Goal: Task Accomplishment & Management: Manage account settings

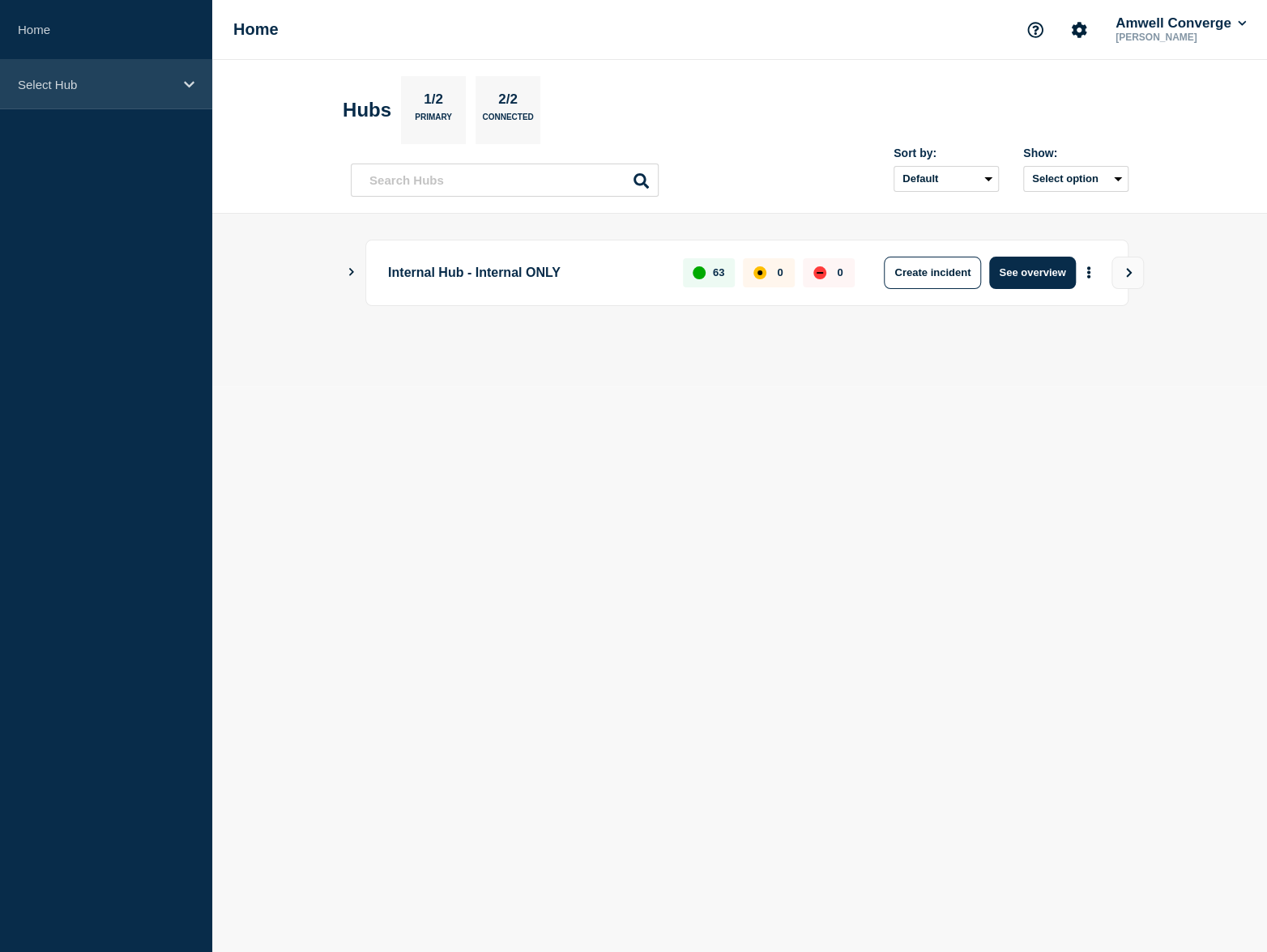
click at [200, 93] on div "Select Hub" at bounding box center [106, 84] width 212 height 49
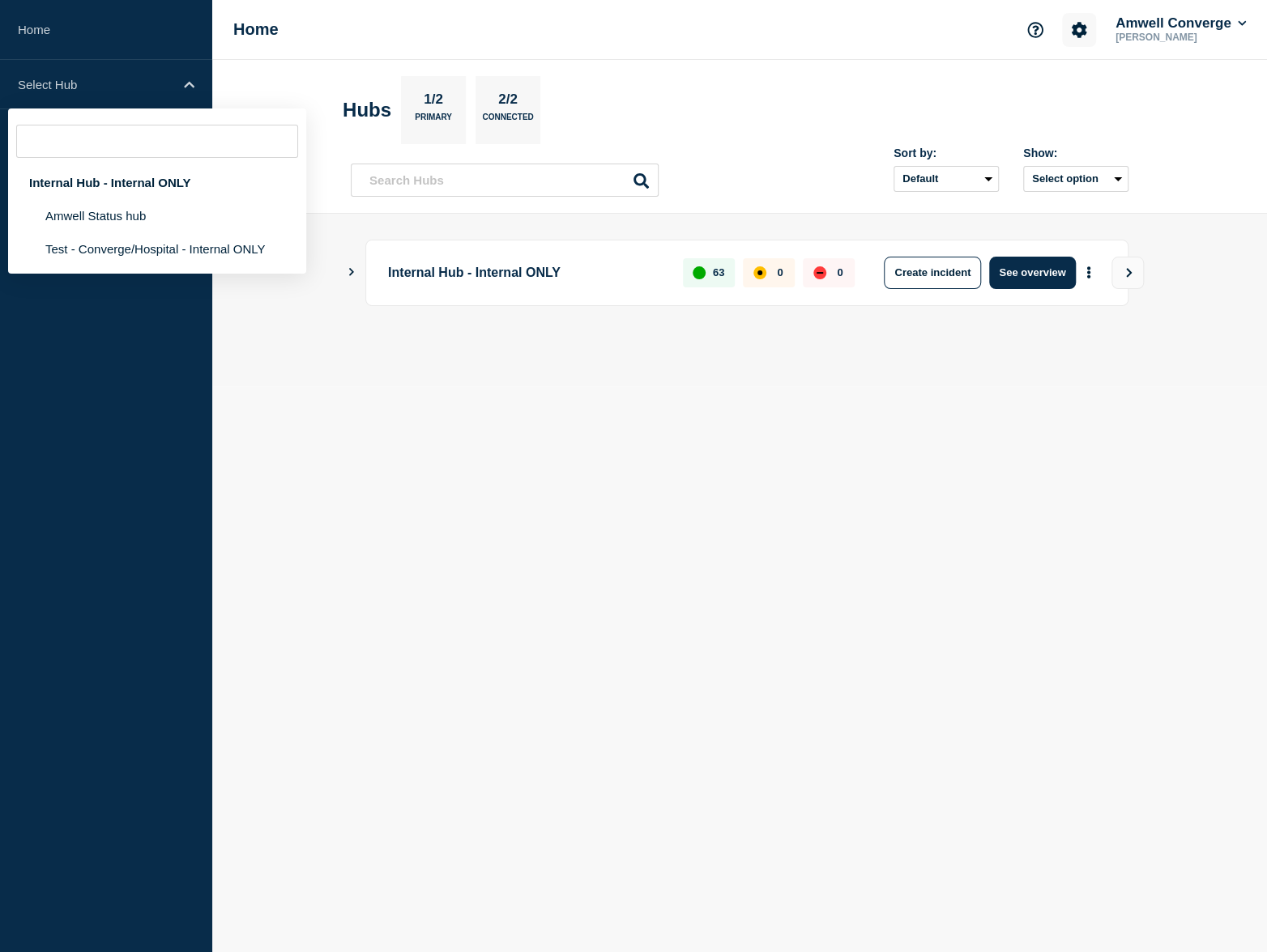
click at [1079, 24] on icon "Account settings" at bounding box center [1079, 30] width 16 height 16
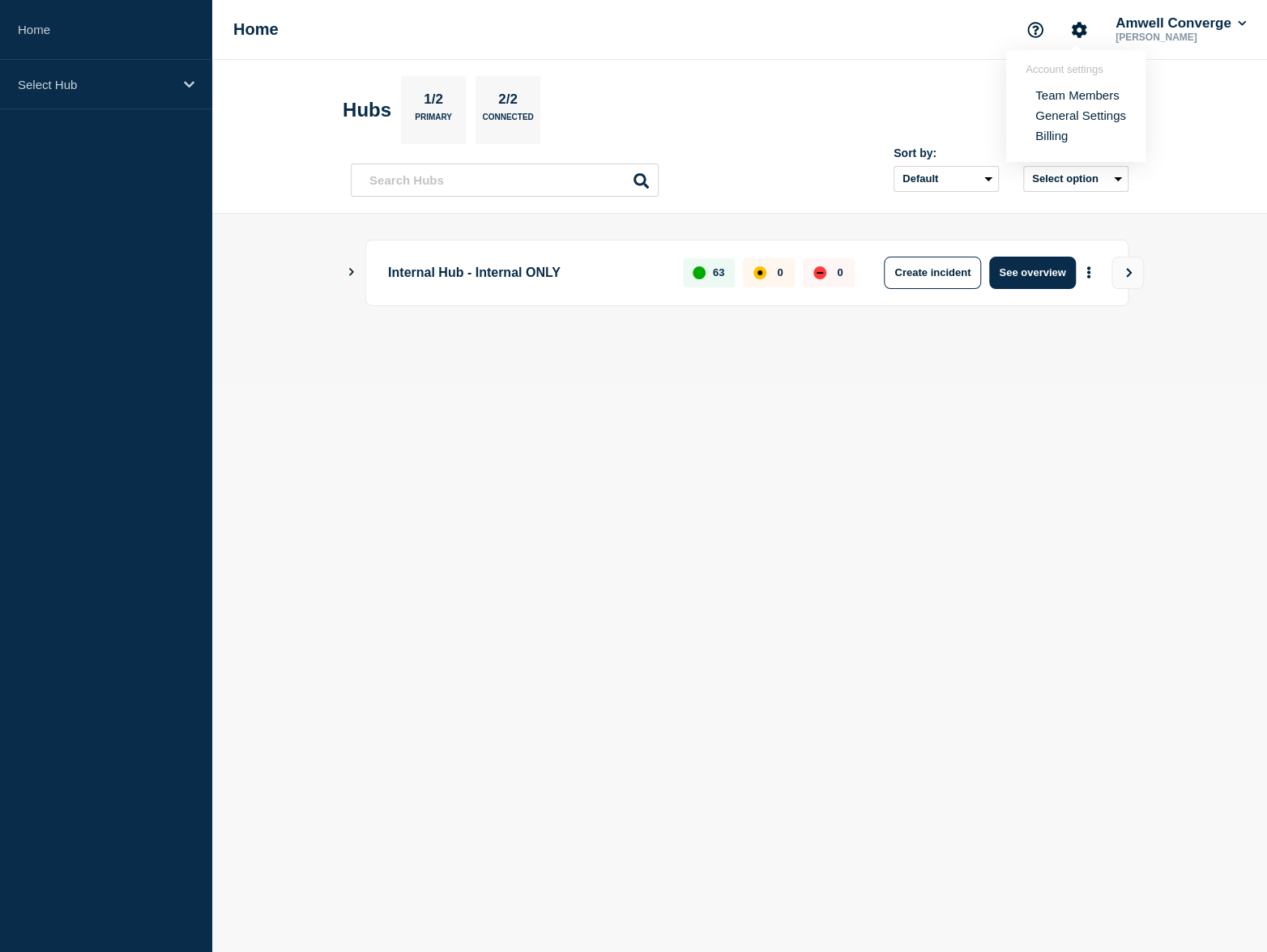
click at [1070, 121] on link "General Settings" at bounding box center [1081, 115] width 91 height 13
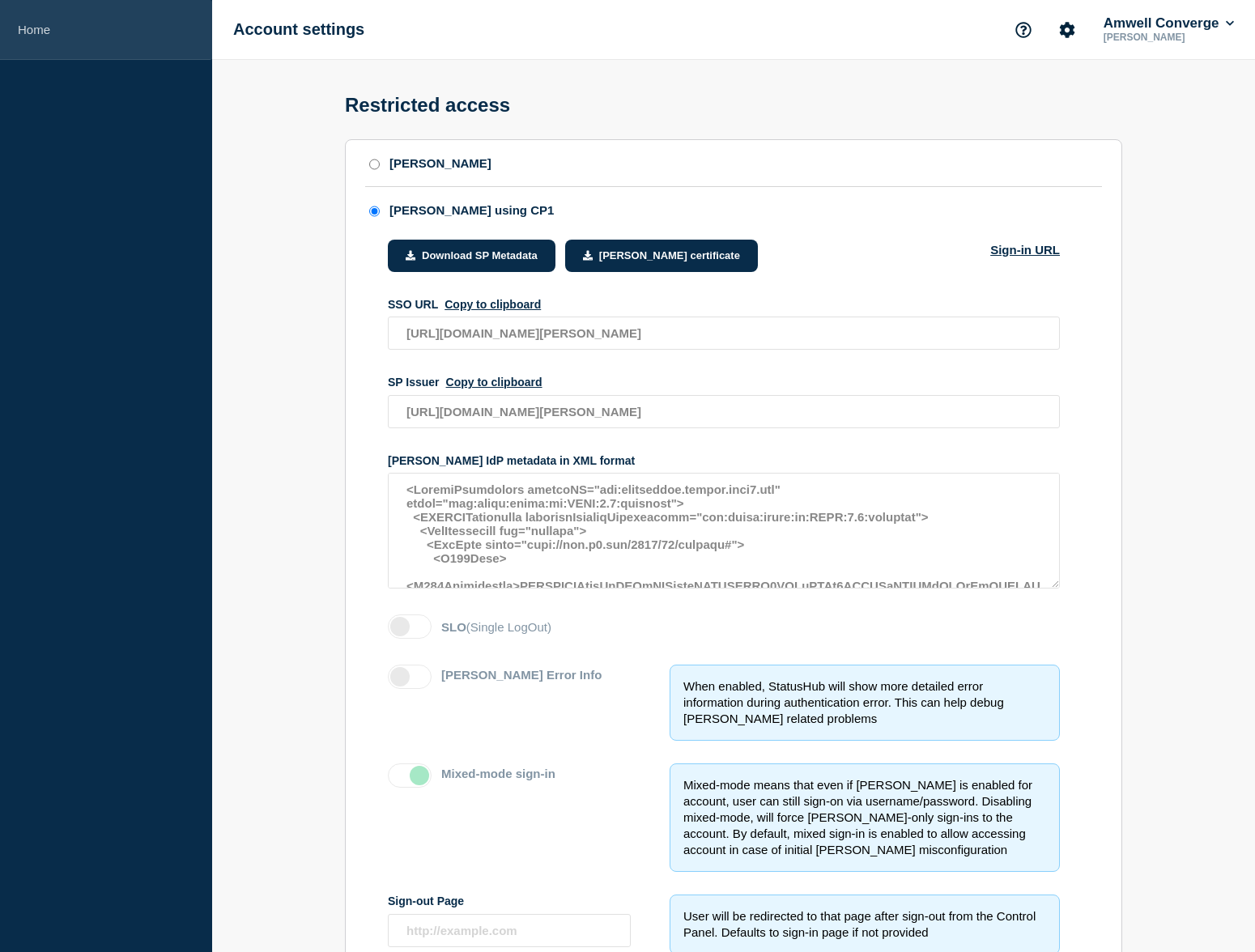
click at [130, 45] on link "Home" at bounding box center [106, 29] width 212 height 60
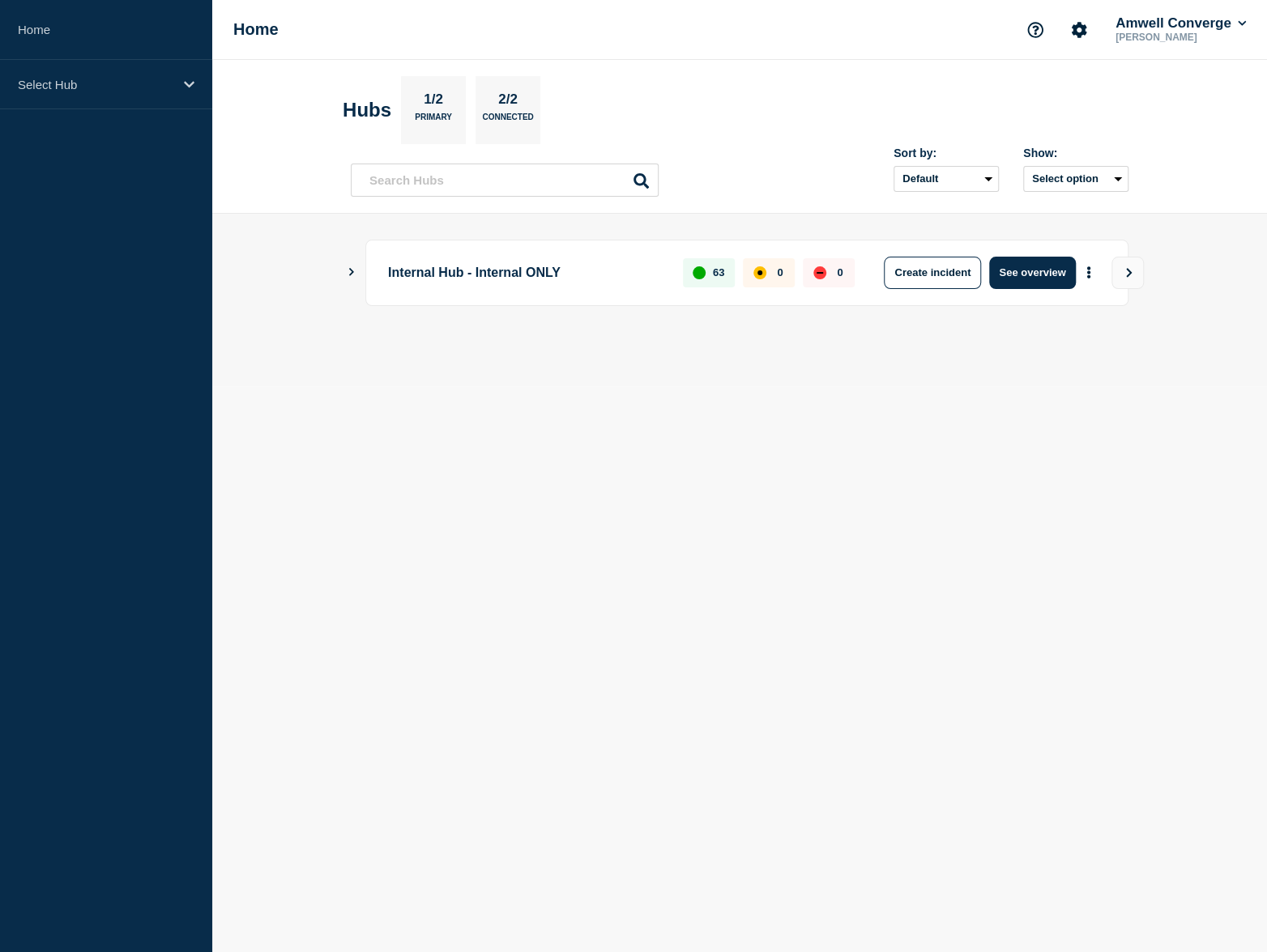
click at [356, 273] on icon "Show Connected Hubs" at bounding box center [351, 272] width 11 height 8
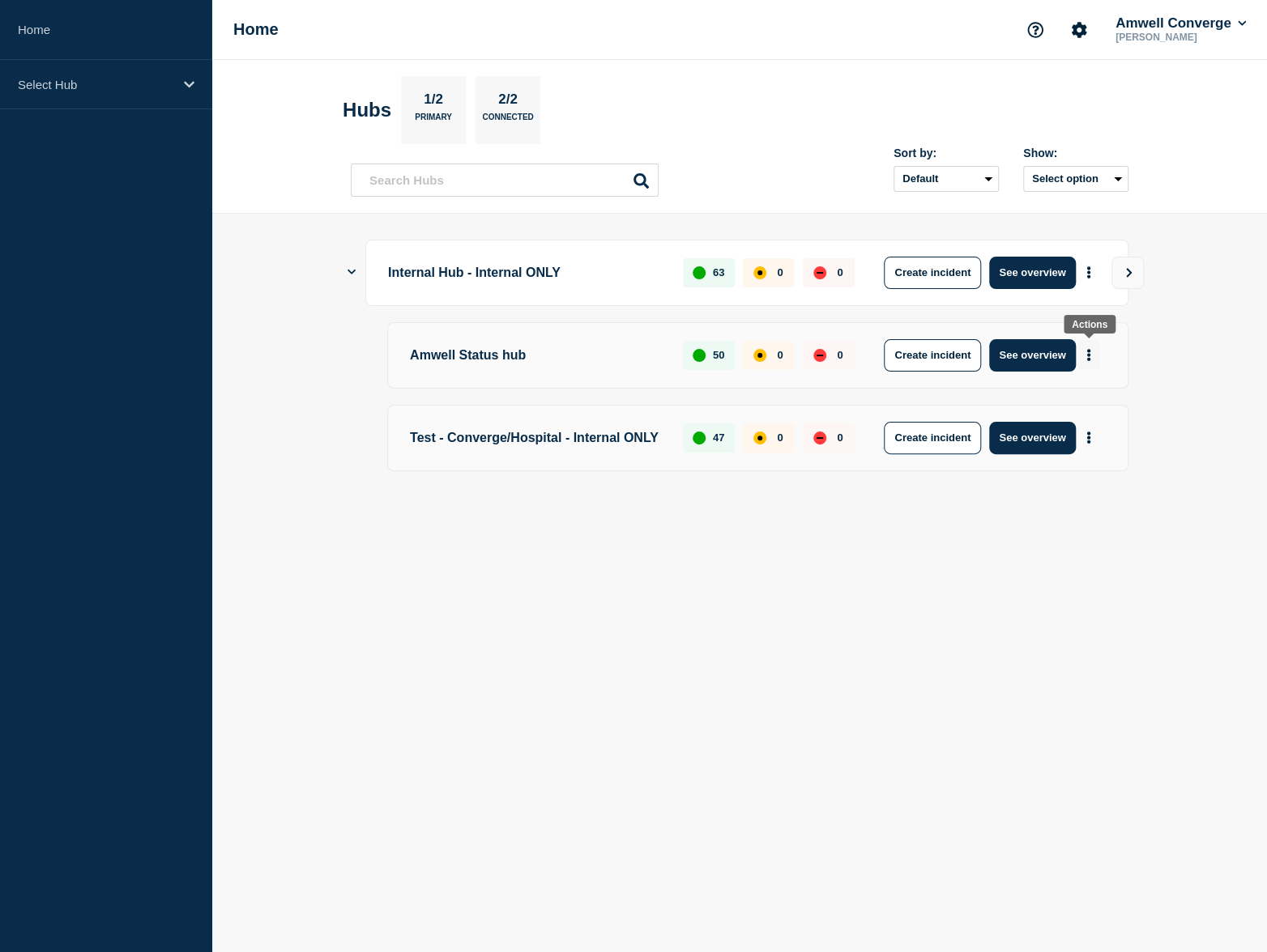
click at [1088, 351] on icon "More actions" at bounding box center [1089, 355] width 4 height 12
click at [208, 208] on aside "Home Select Hub" at bounding box center [106, 476] width 212 height 952
click at [127, 103] on div "Select Hub" at bounding box center [106, 84] width 212 height 49
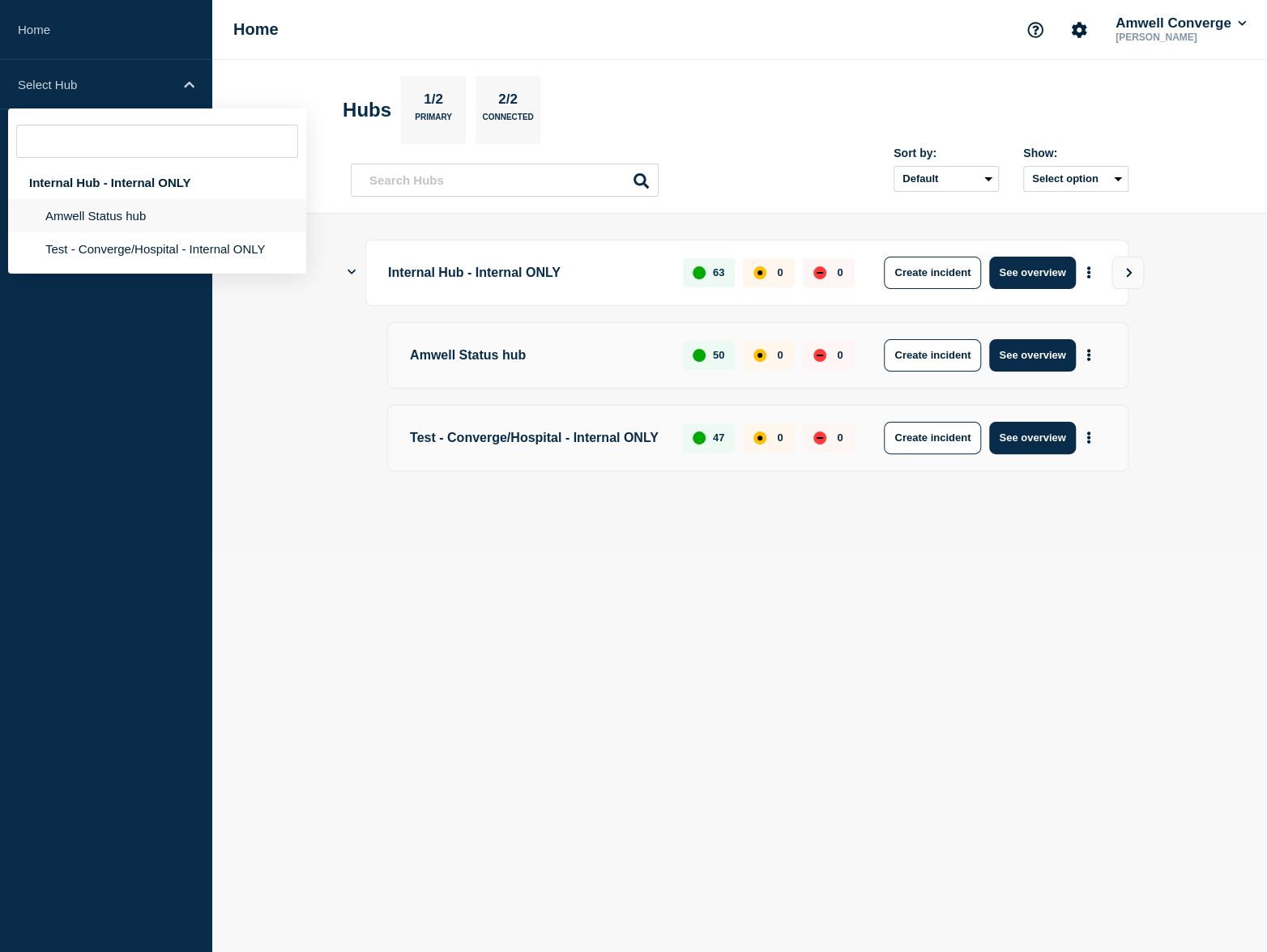
click at [139, 216] on li "Amwell Status hub" at bounding box center [157, 216] width 298 height 33
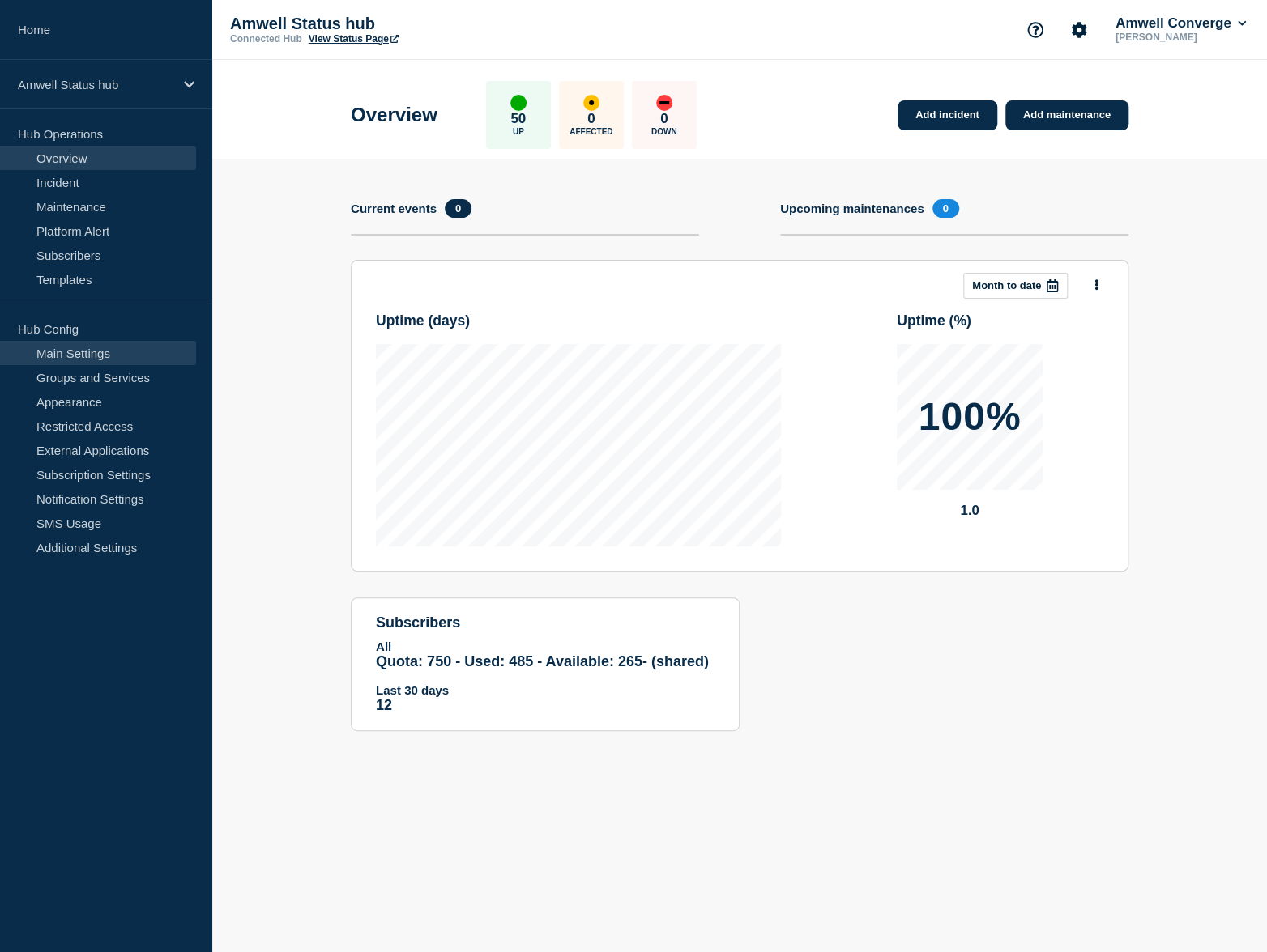
click at [106, 362] on link "Main Settings" at bounding box center [98, 353] width 196 height 24
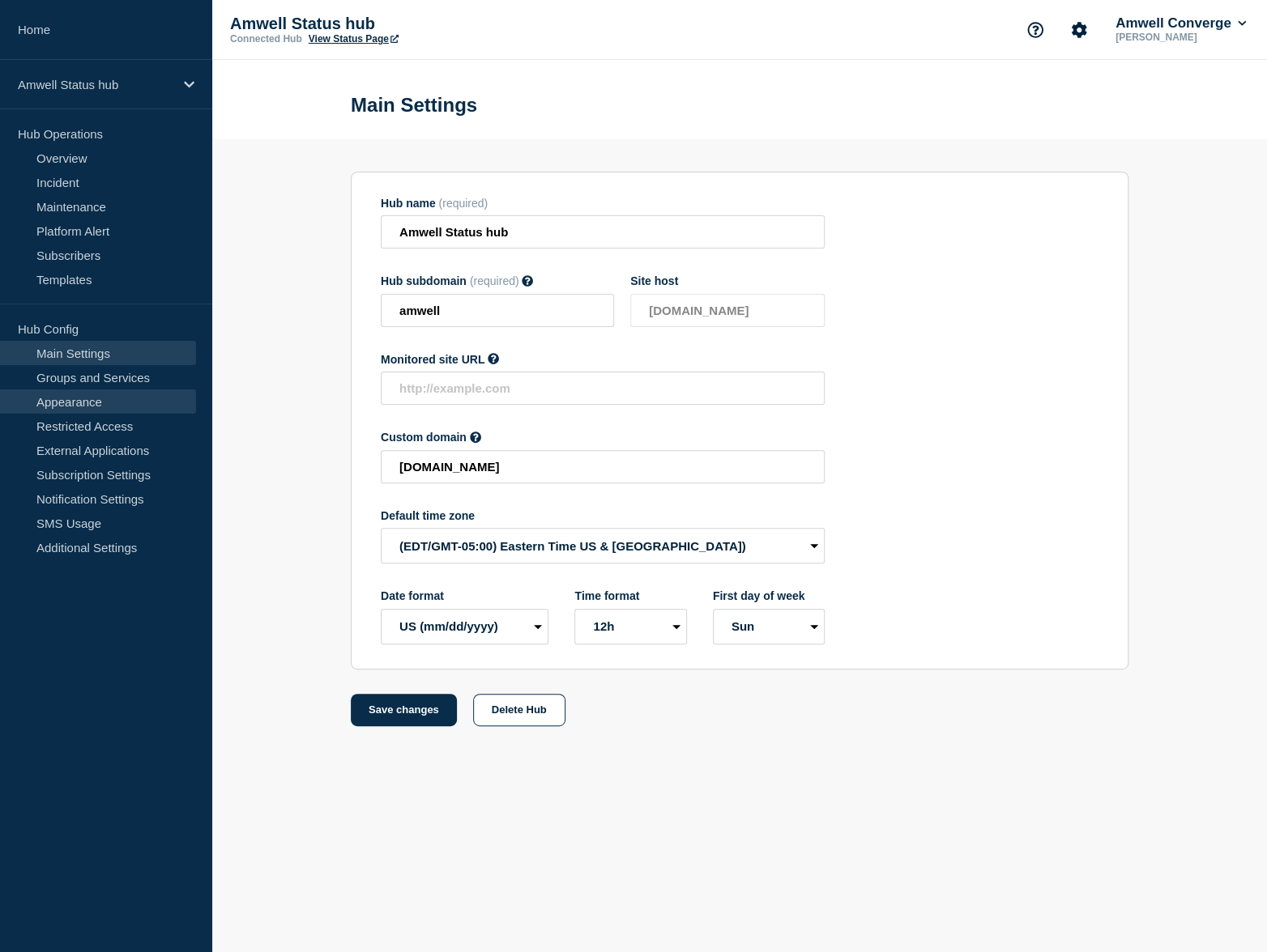
click at [133, 402] on link "Appearance" at bounding box center [98, 401] width 196 height 24
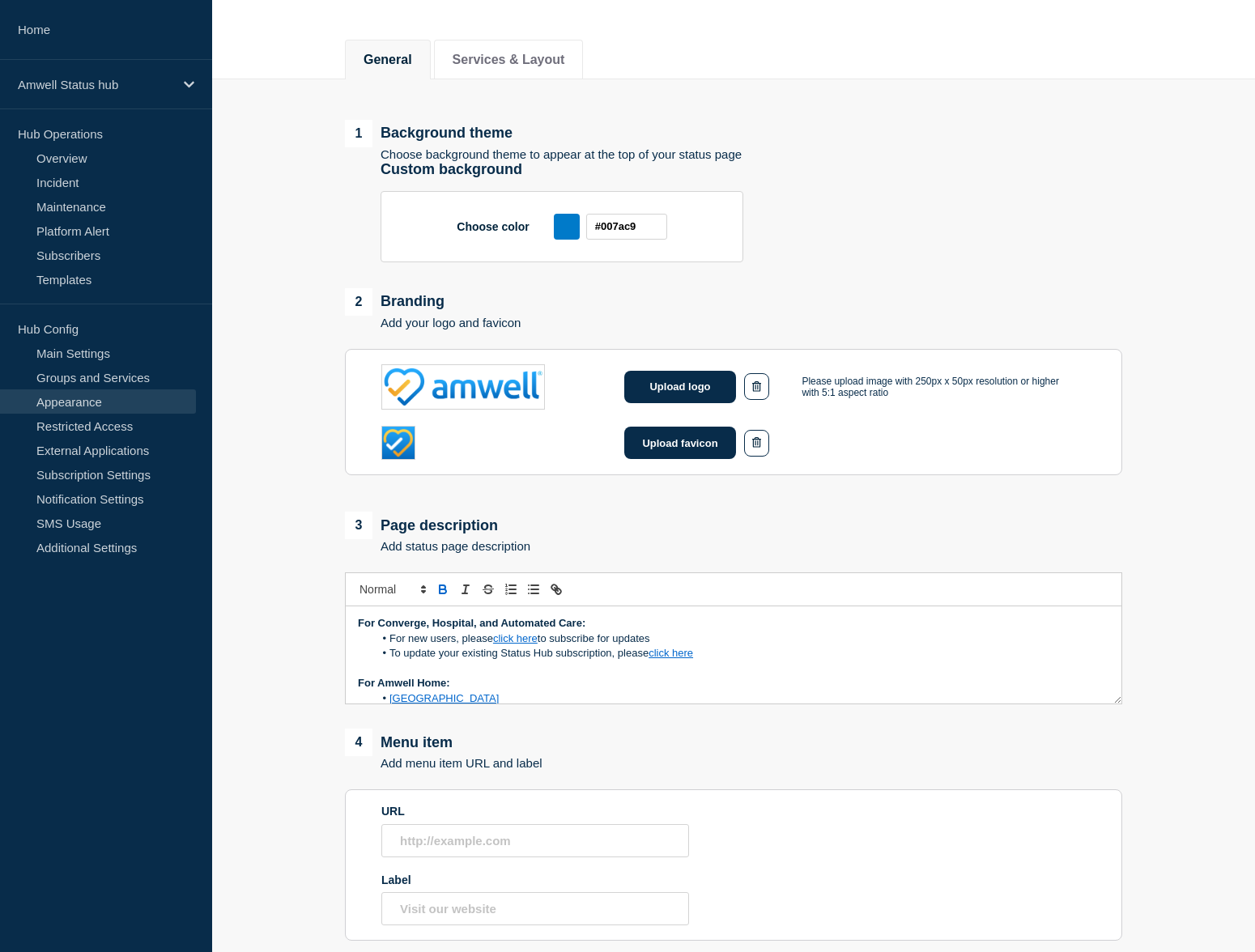
scroll to position [166, 0]
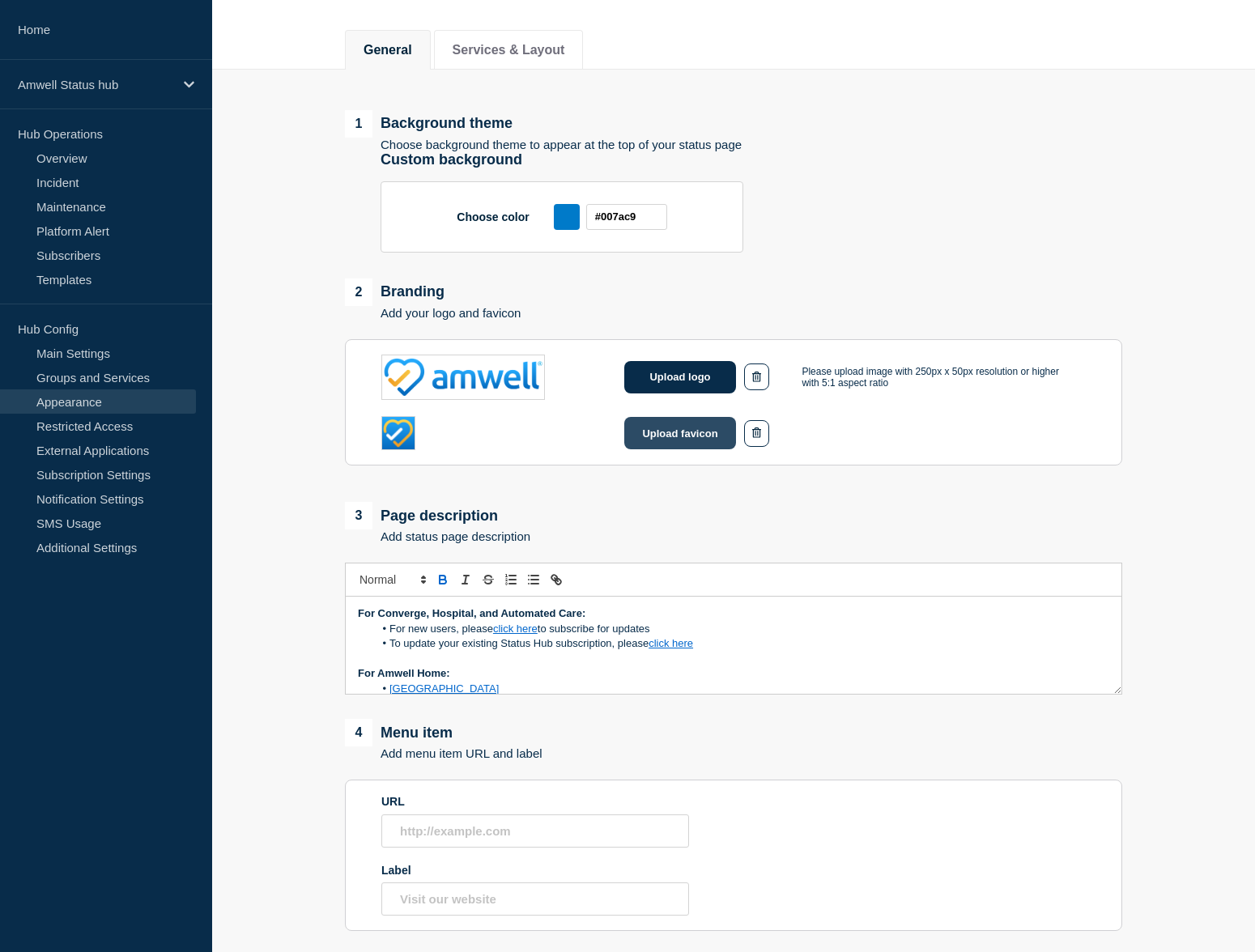
click at [698, 441] on button "Upload favicon" at bounding box center [680, 433] width 111 height 32
click at [725, 443] on button "Upload favicon" at bounding box center [680, 433] width 111 height 32
click at [658, 392] on button "Upload logo" at bounding box center [680, 377] width 111 height 32
